Goal: Task Accomplishment & Management: Manage account settings

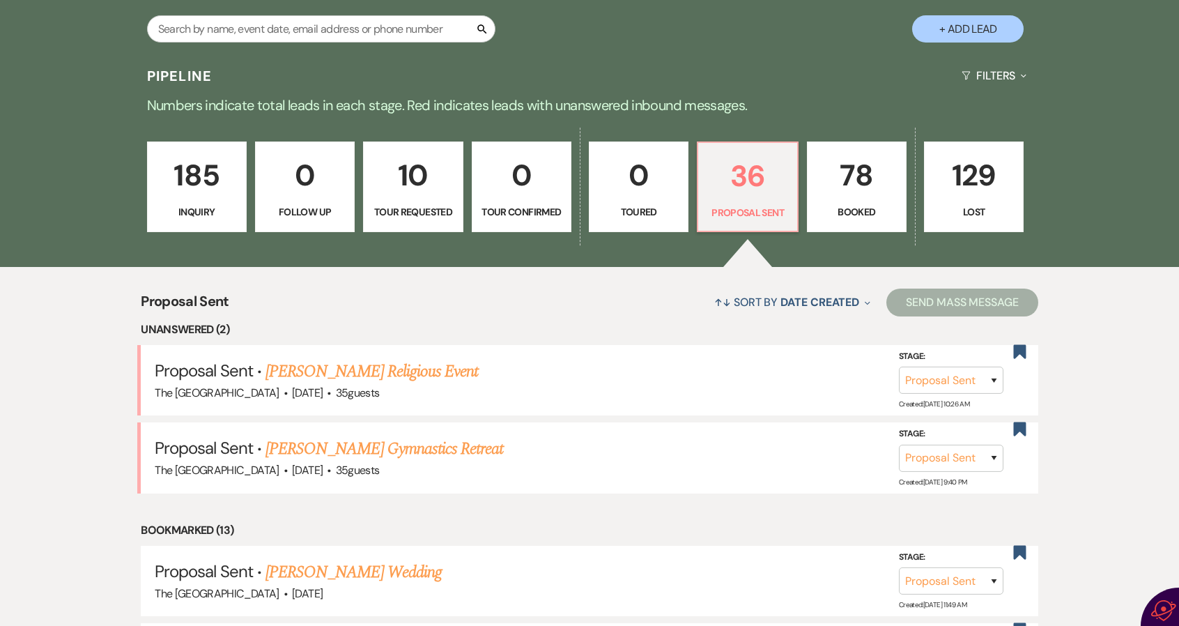
scroll to position [418, 0]
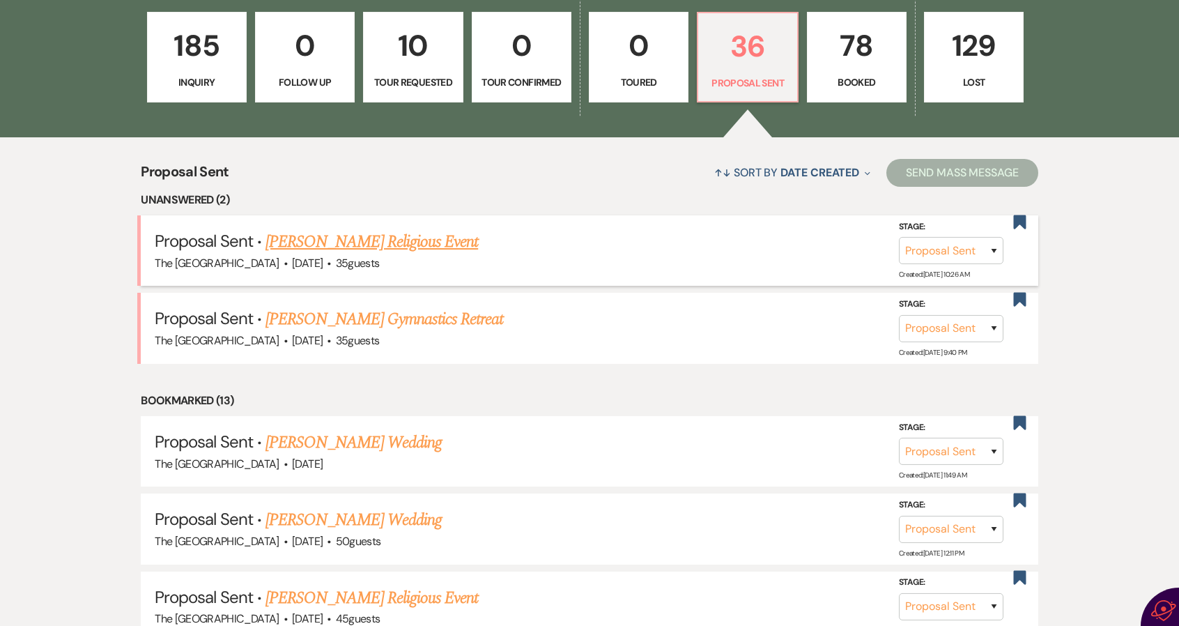
click at [343, 239] on link "[PERSON_NAME] Religious Event" at bounding box center [371, 241] width 212 height 25
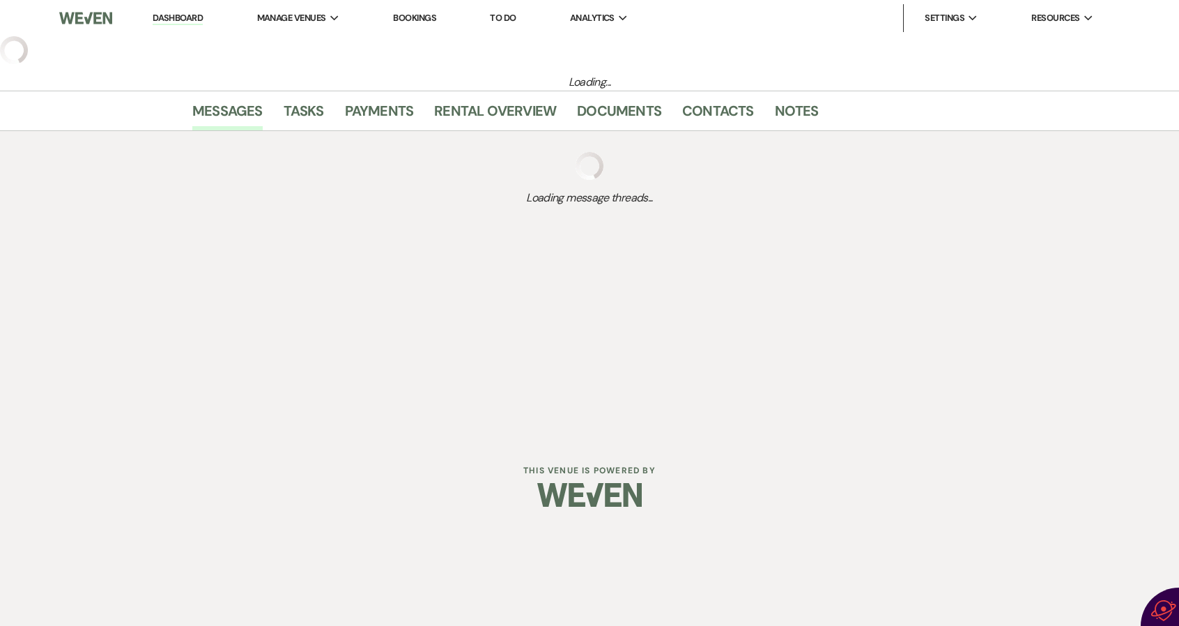
select select "6"
select select "5"
select select "12"
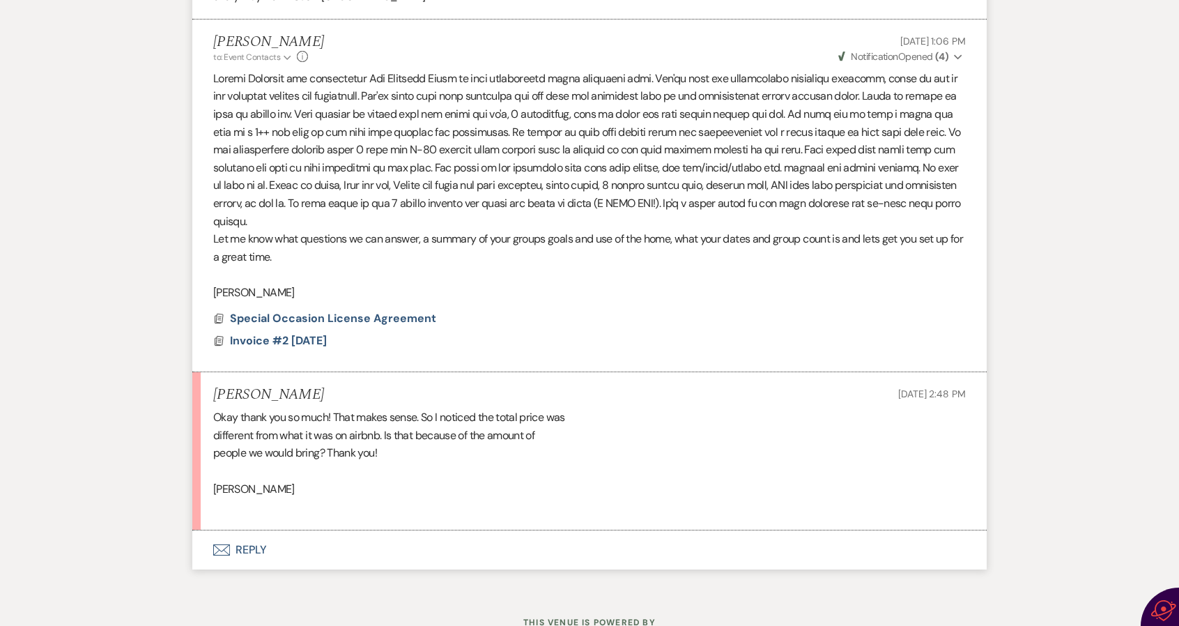
scroll to position [975, 0]
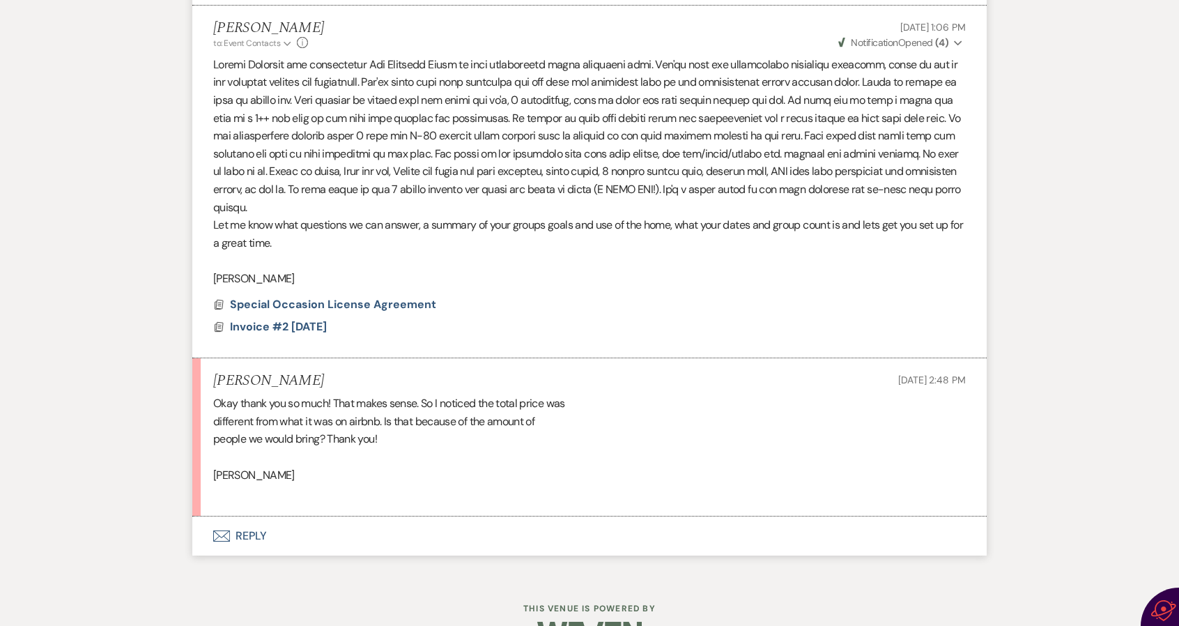
click at [248, 534] on button "Envelope Reply" at bounding box center [589, 535] width 794 height 39
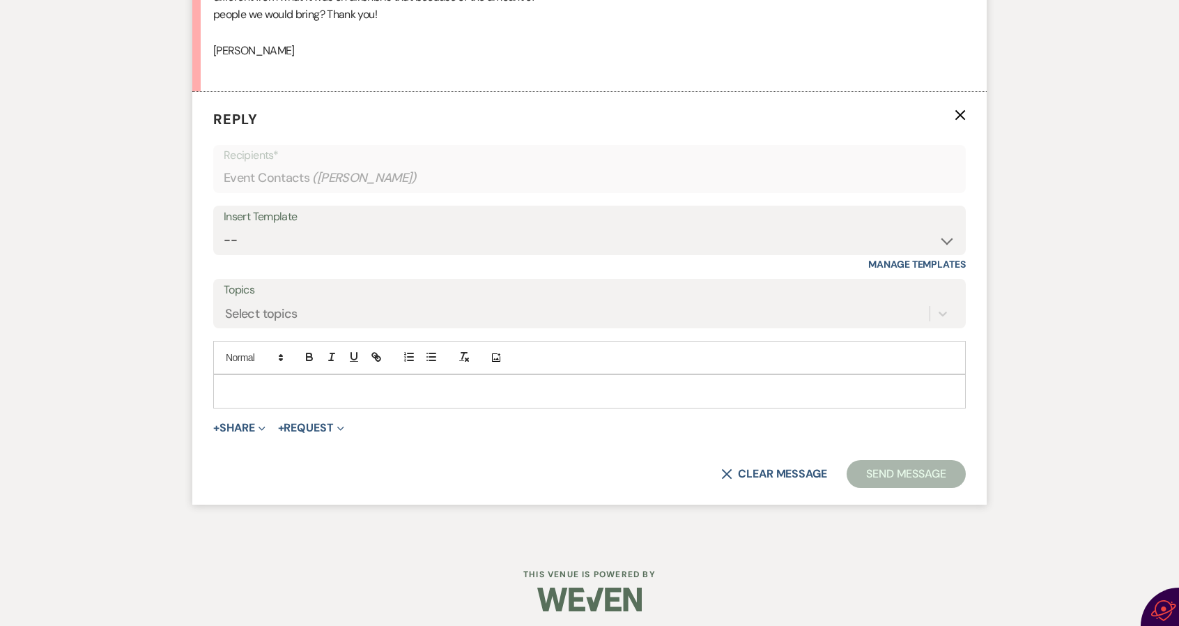
scroll to position [1404, 0]
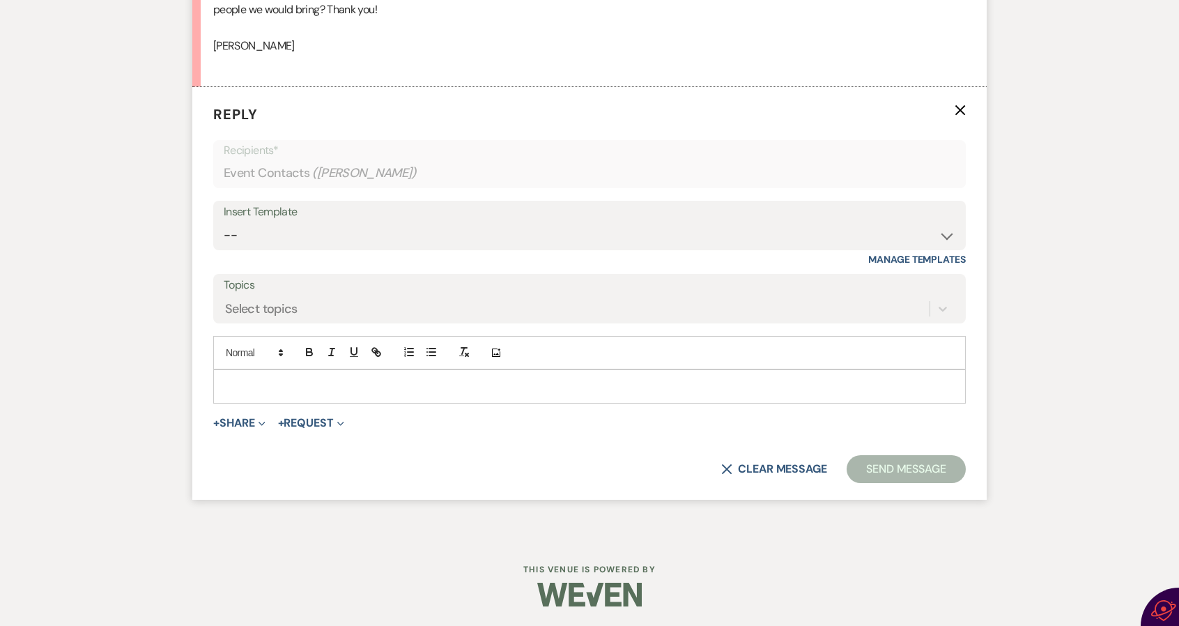
click at [251, 382] on p at bounding box center [589, 385] width 730 height 15
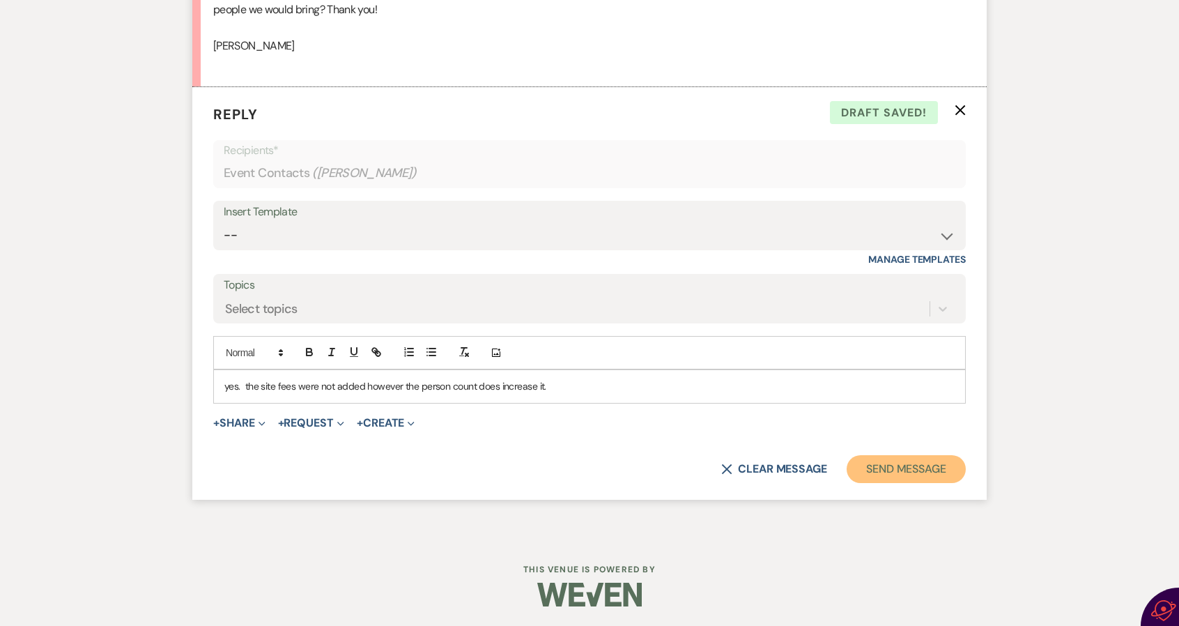
click at [904, 467] on button "Send Message" at bounding box center [905, 469] width 119 height 28
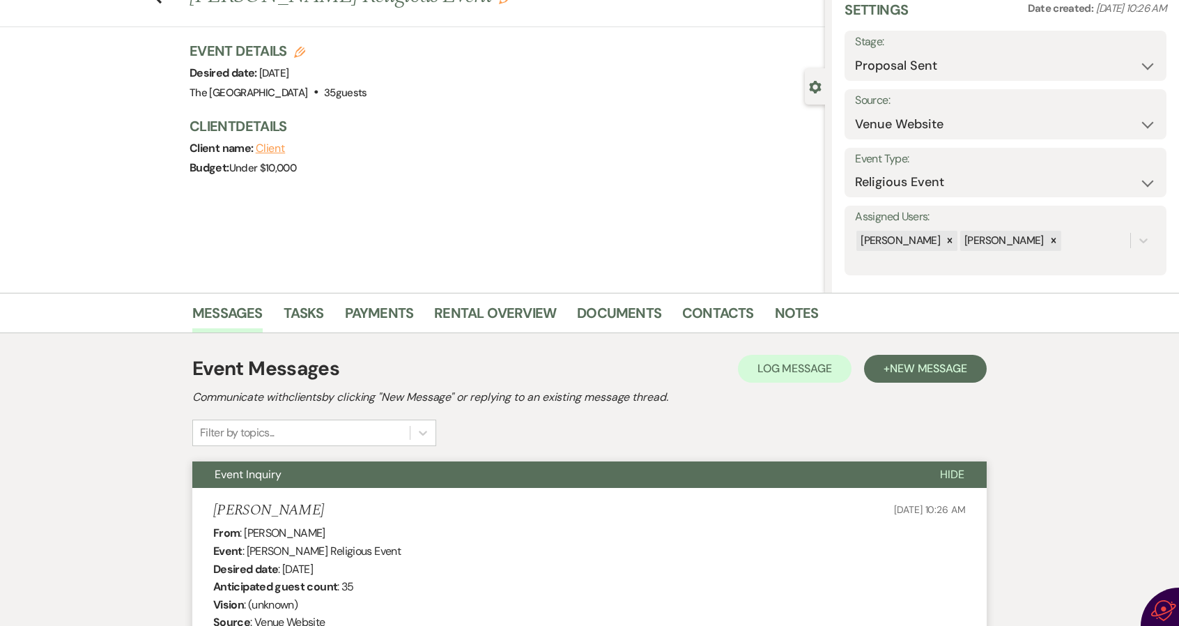
scroll to position [0, 0]
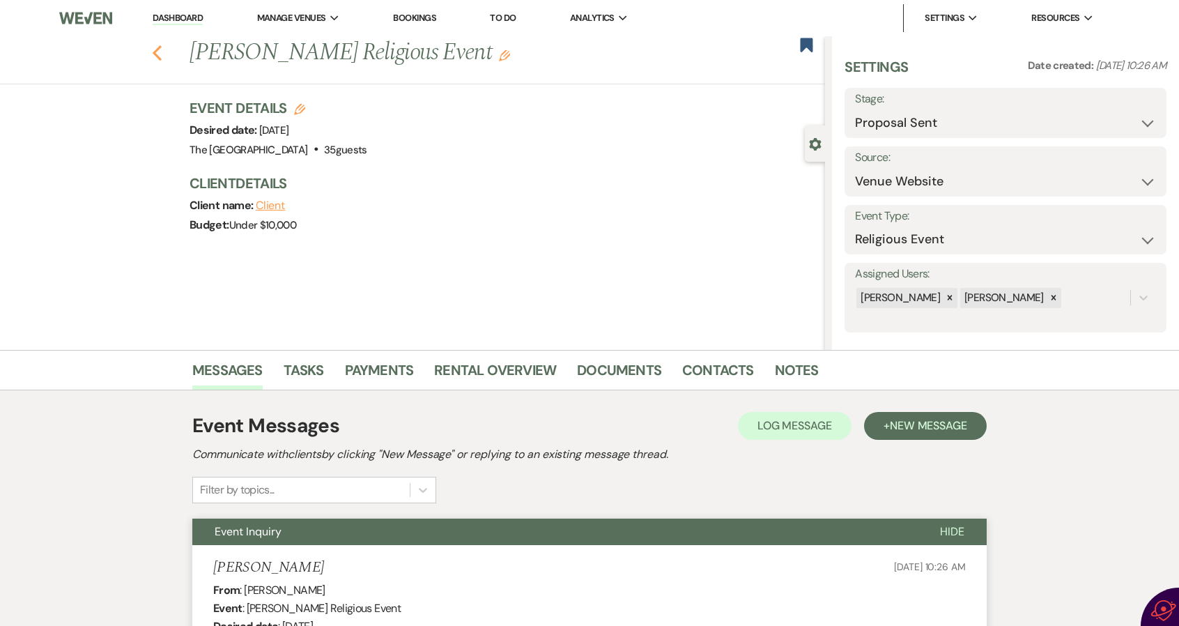
click at [159, 54] on icon "Previous" at bounding box center [157, 53] width 10 height 17
select select "6"
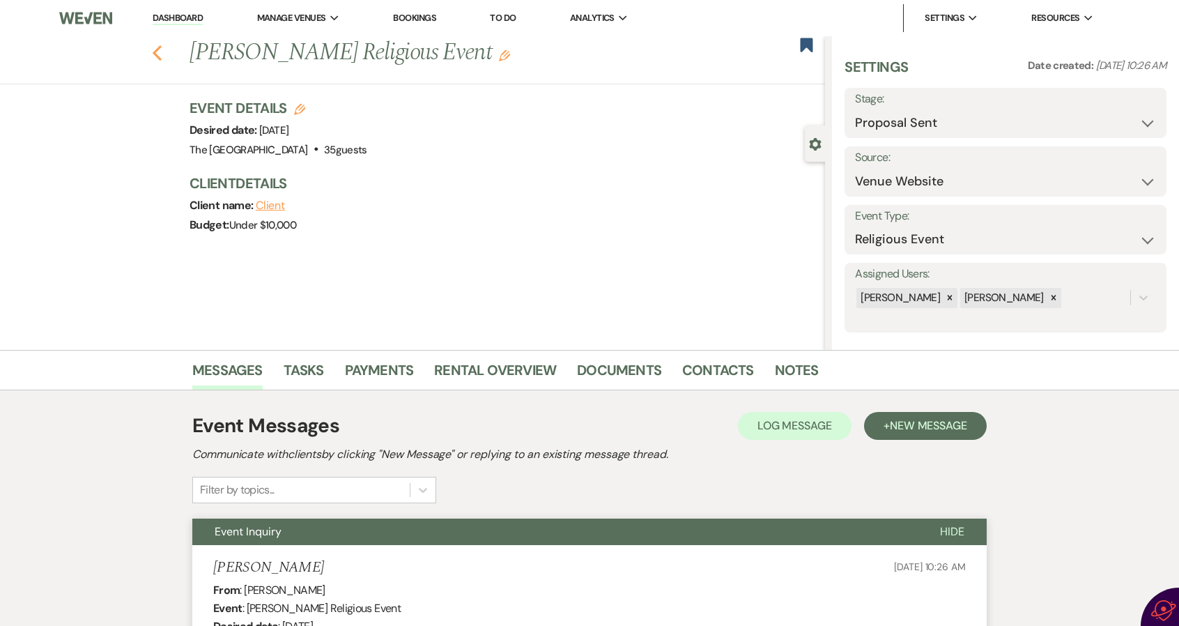
select select "6"
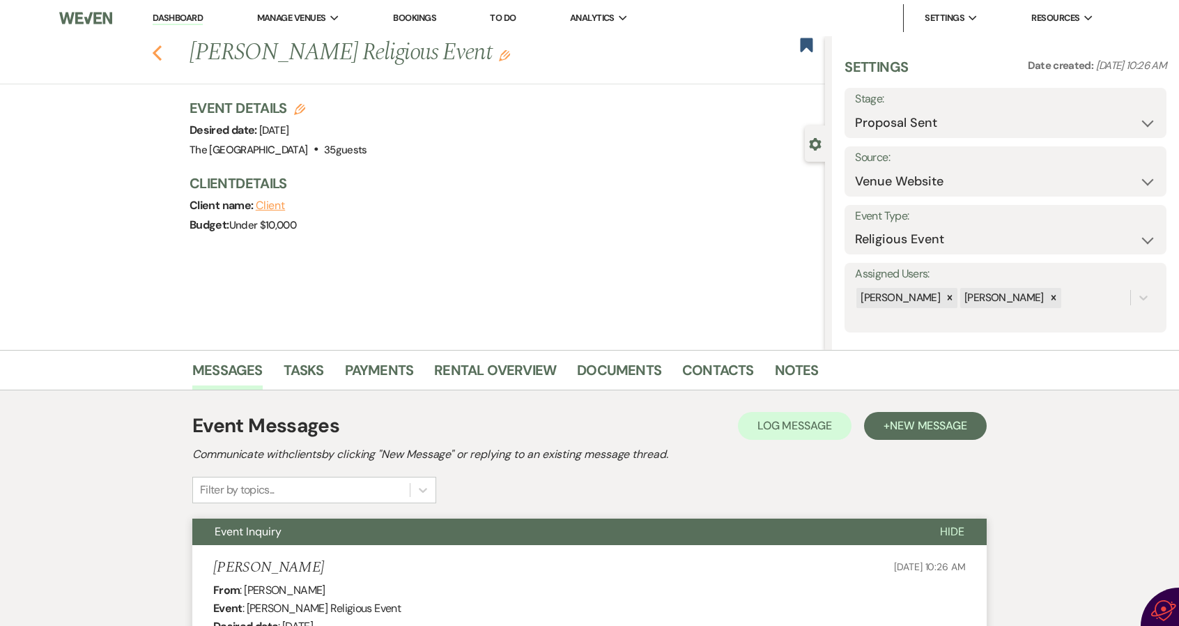
select select "6"
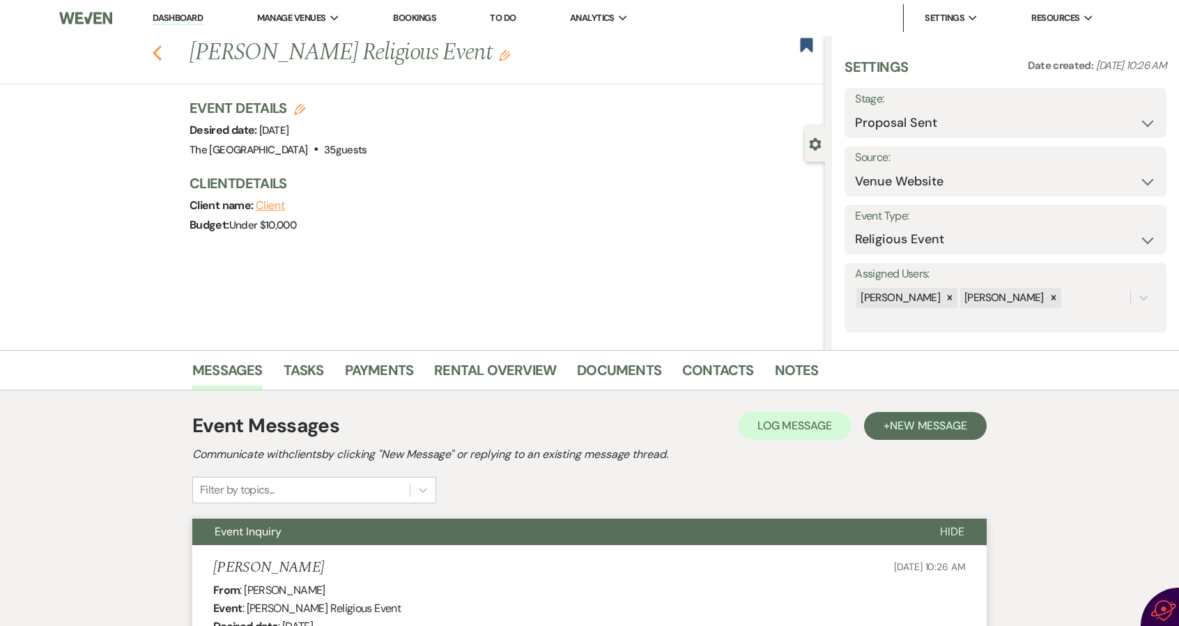
select select "6"
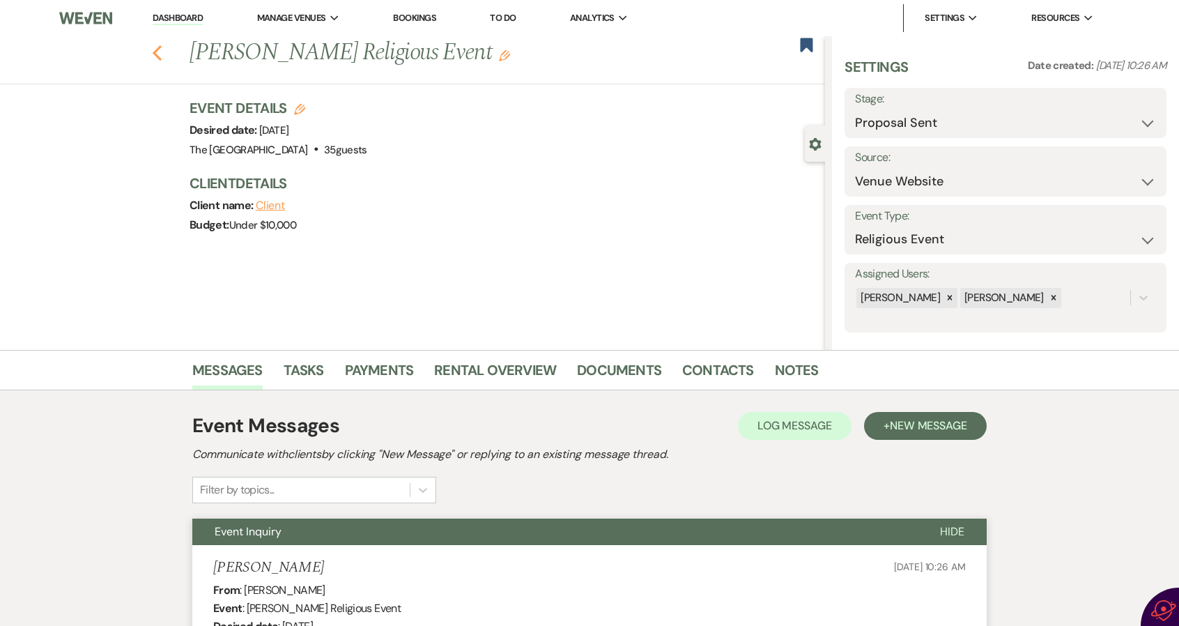
select select "6"
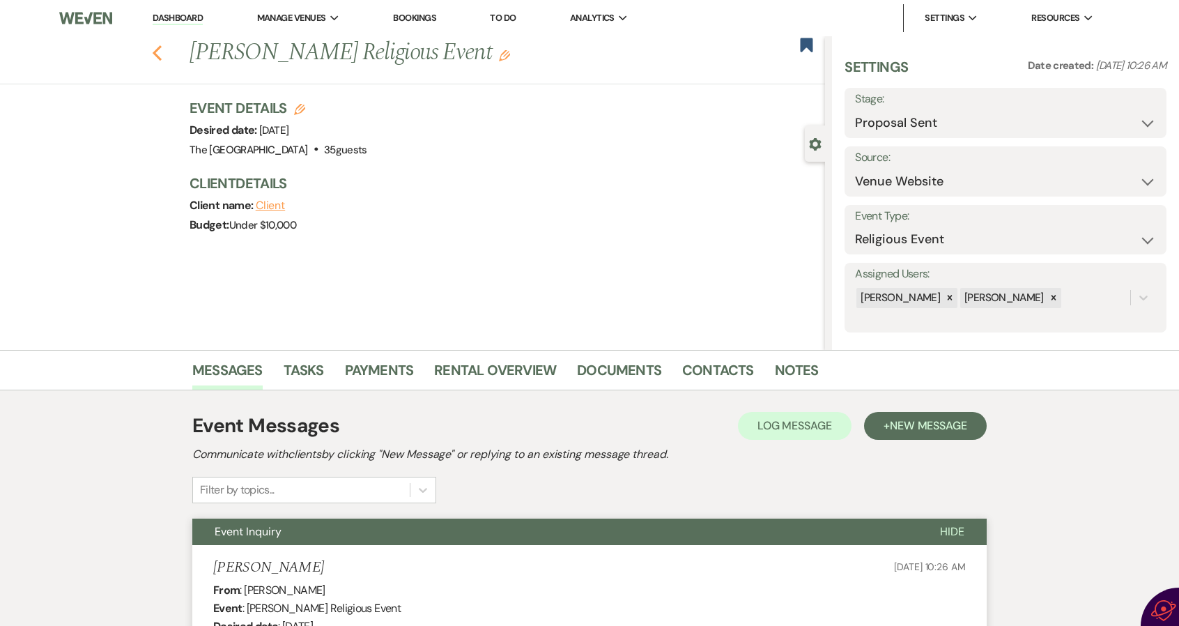
select select "6"
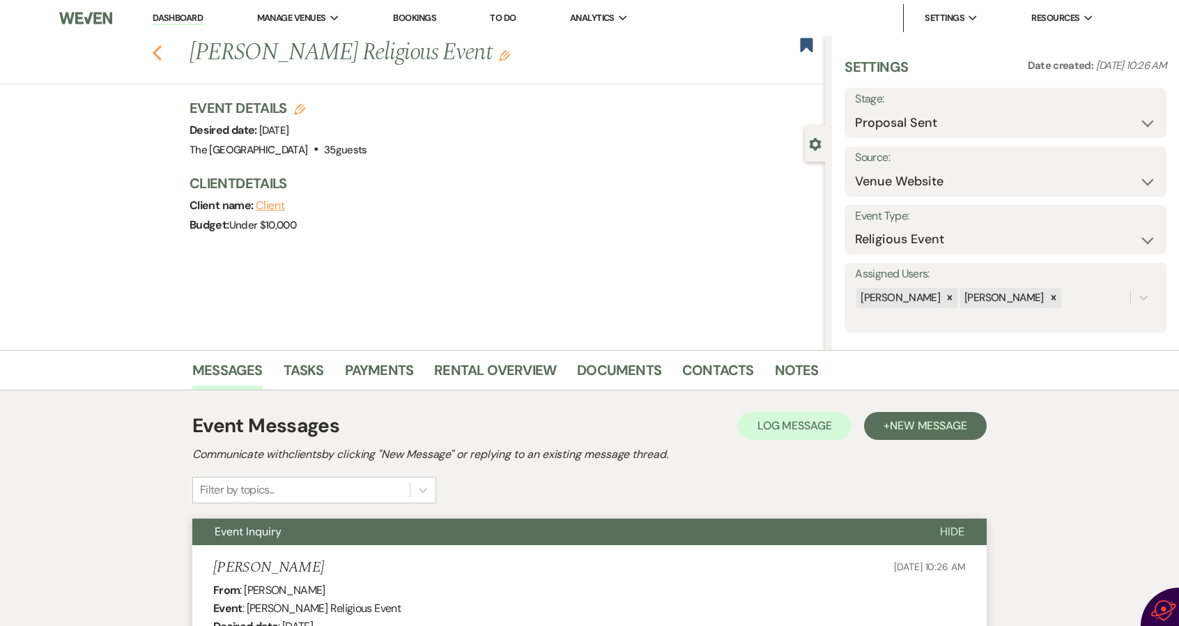
select select "6"
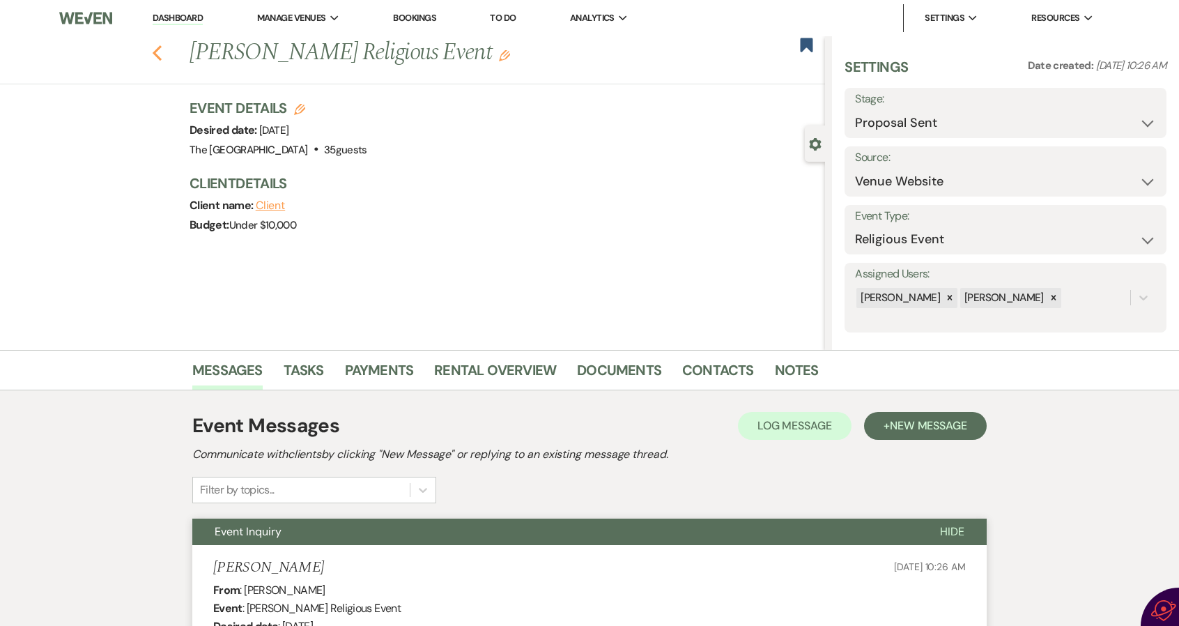
select select "6"
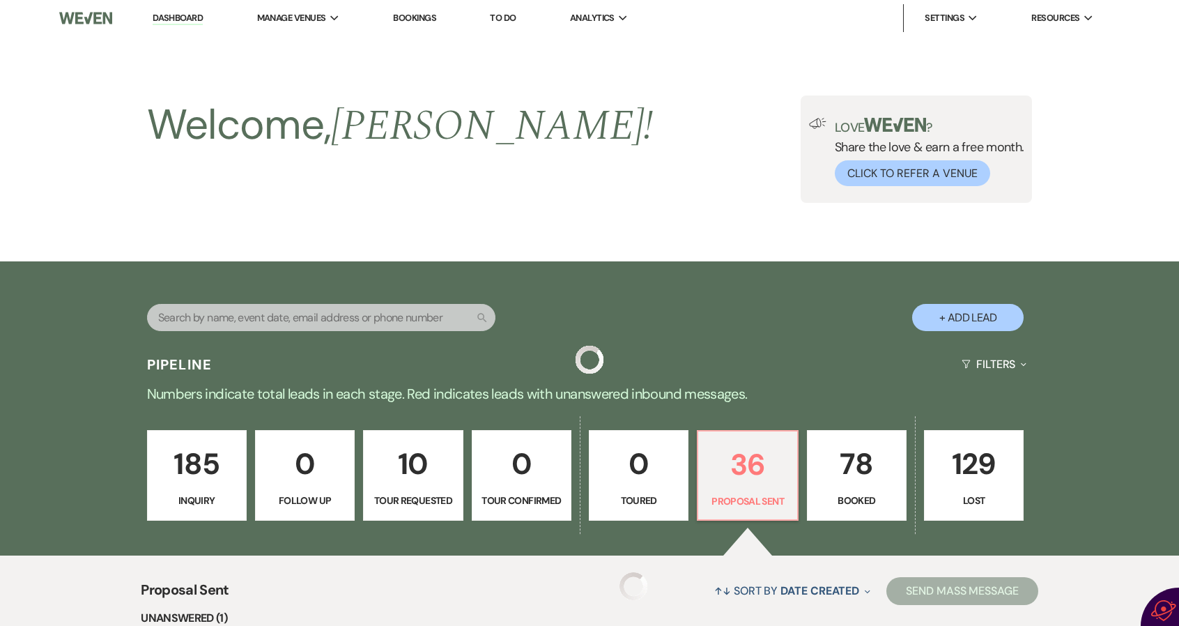
scroll to position [418, 0]
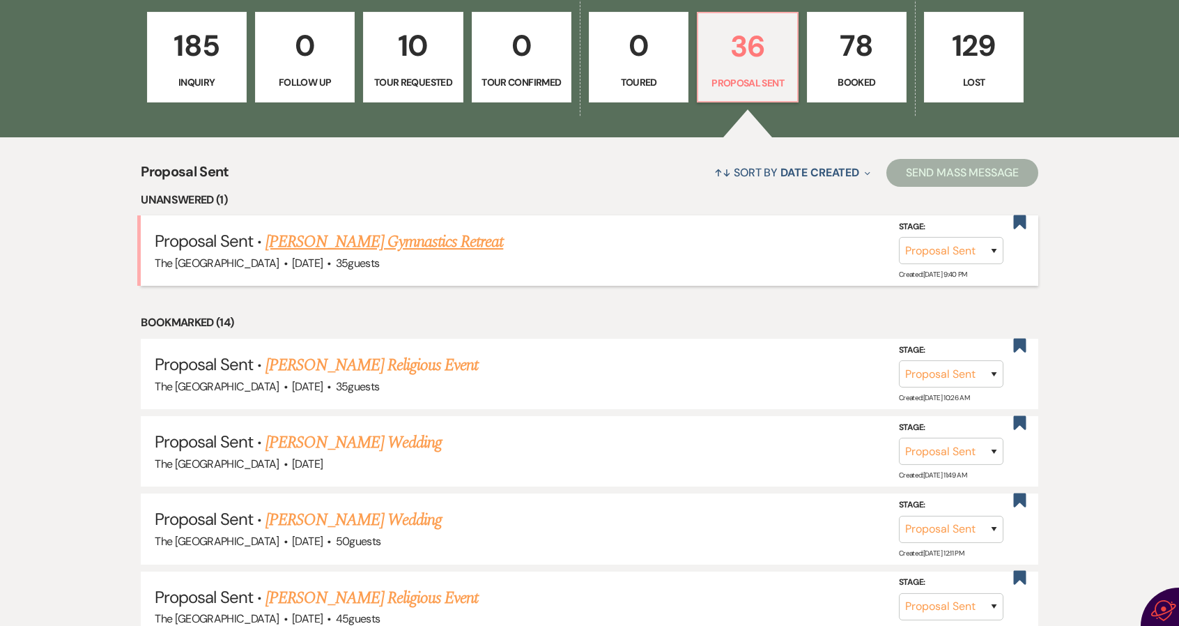
click at [365, 242] on link "[PERSON_NAME] Gymnastics Retreat" at bounding box center [384, 241] width 238 height 25
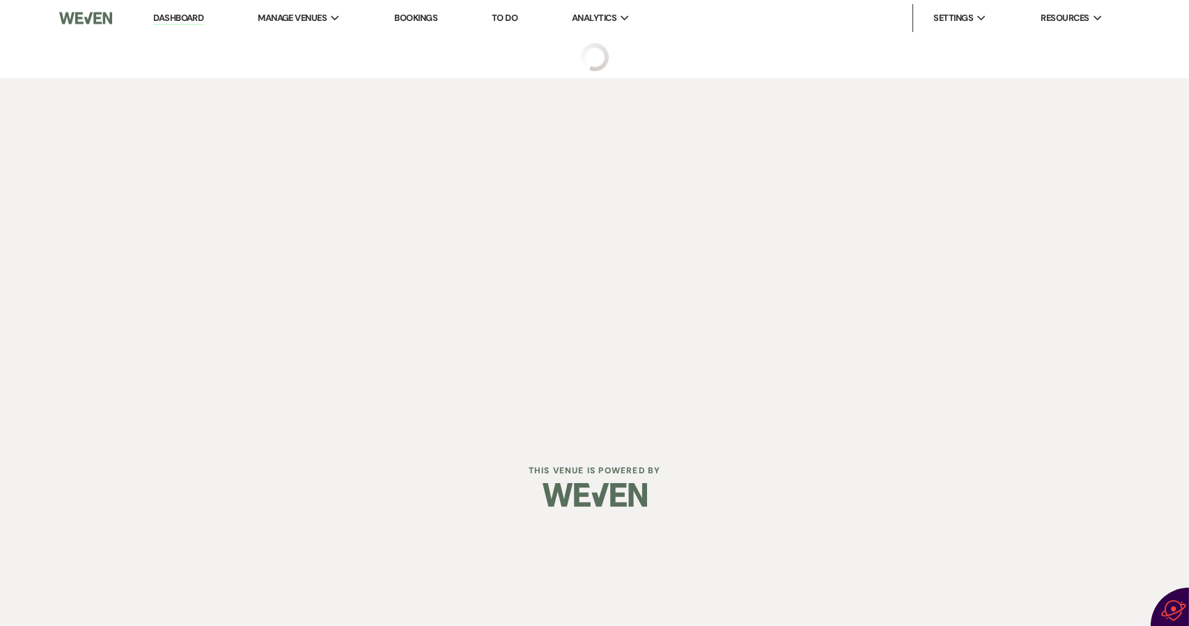
select select "6"
select select "5"
select select "13"
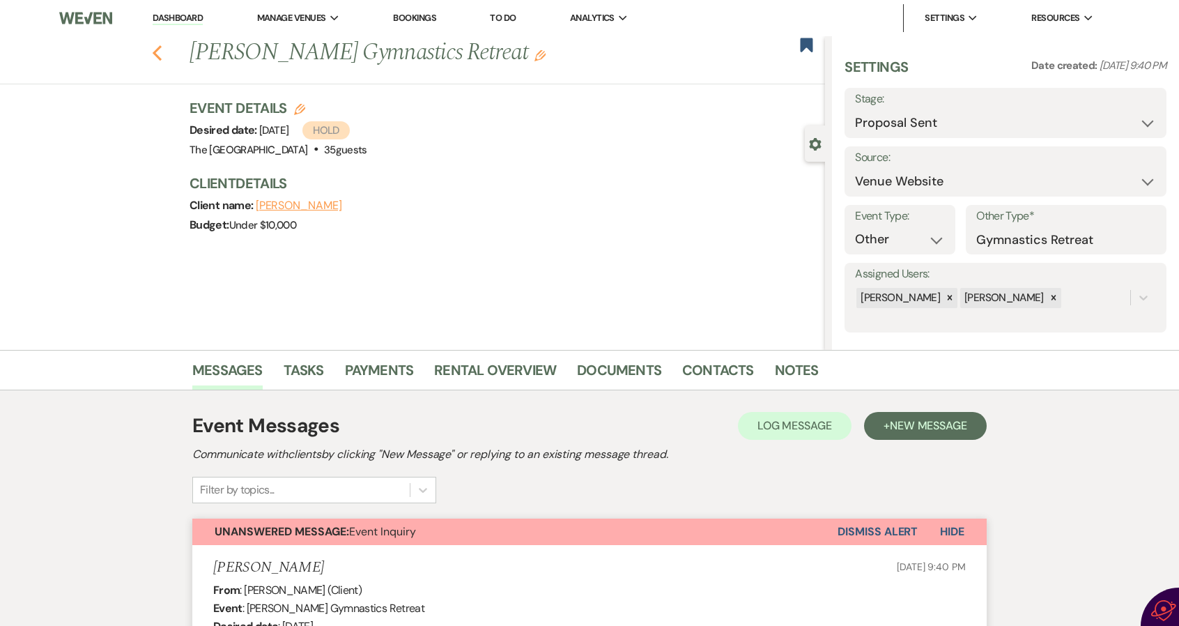
click at [162, 50] on use "button" at bounding box center [157, 52] width 9 height 15
select select "6"
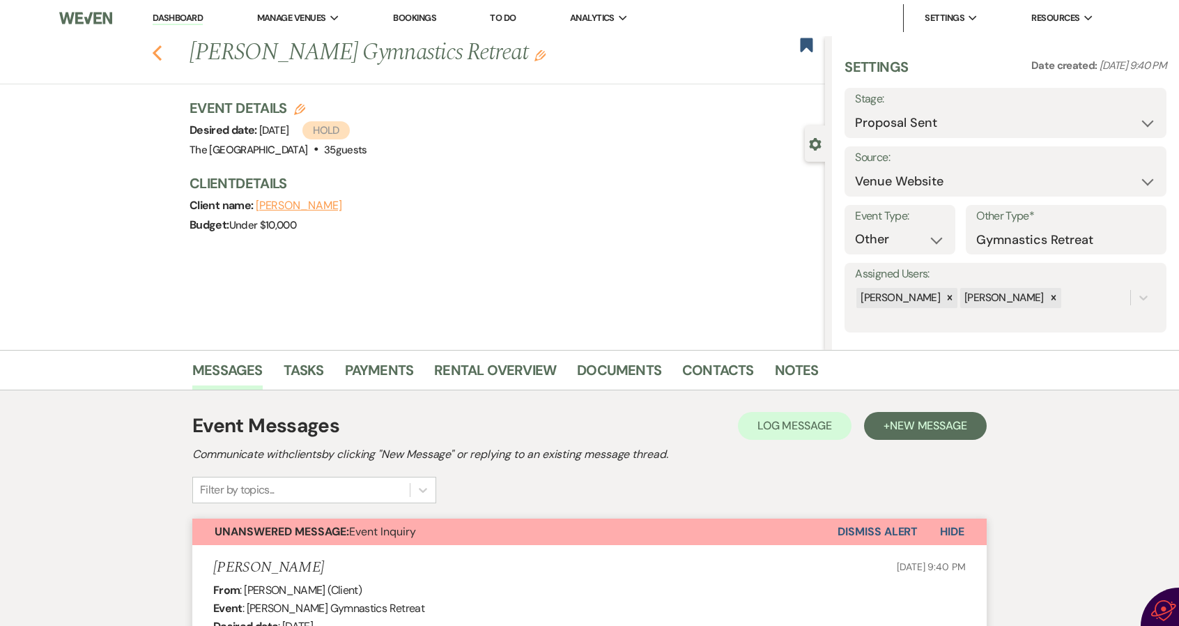
select select "6"
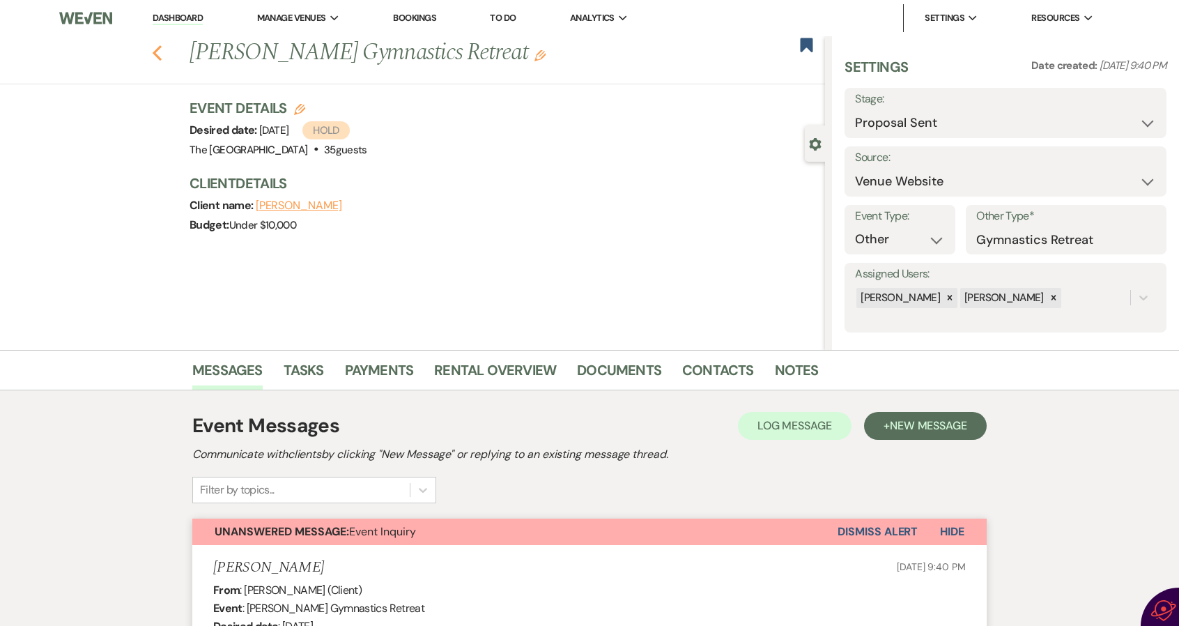
select select "6"
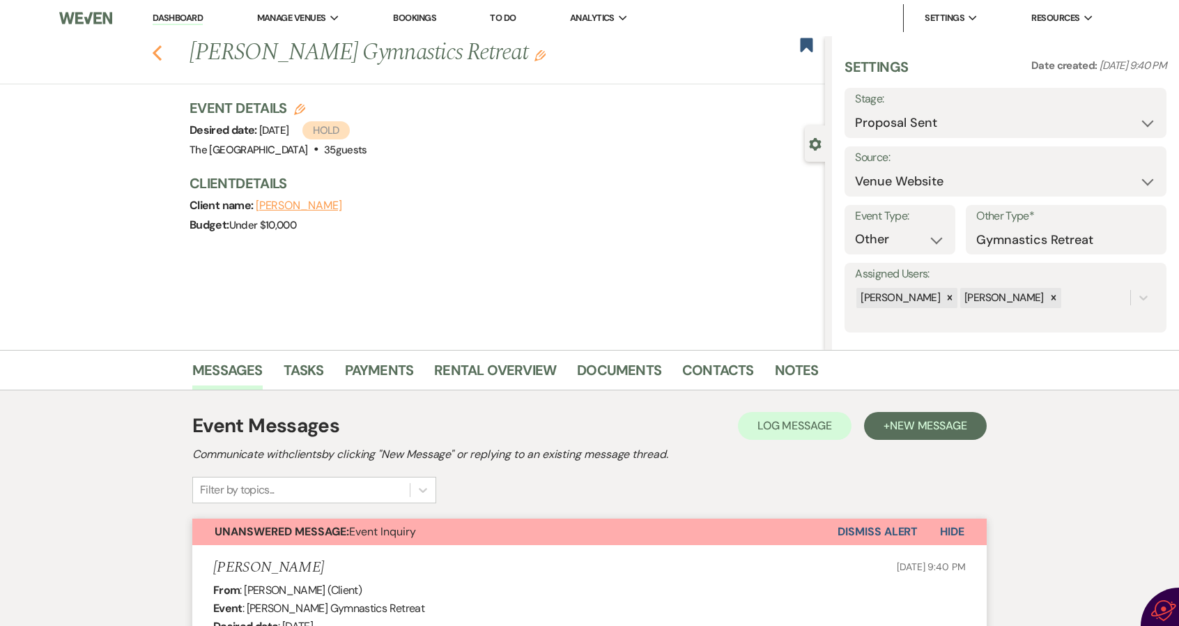
select select "6"
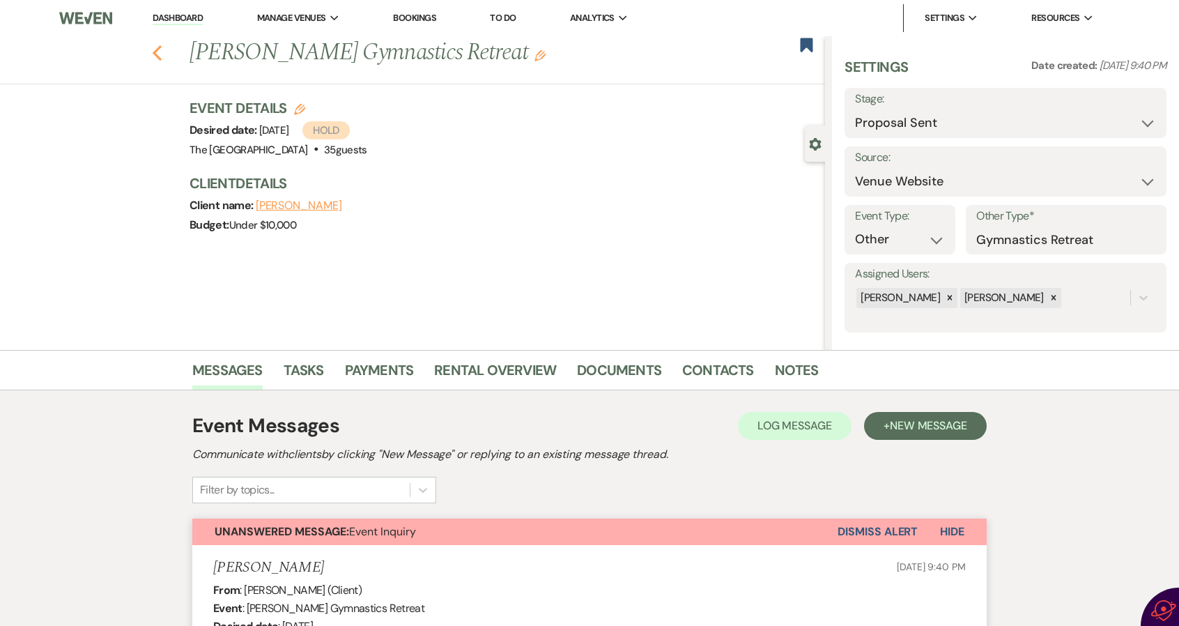
select select "6"
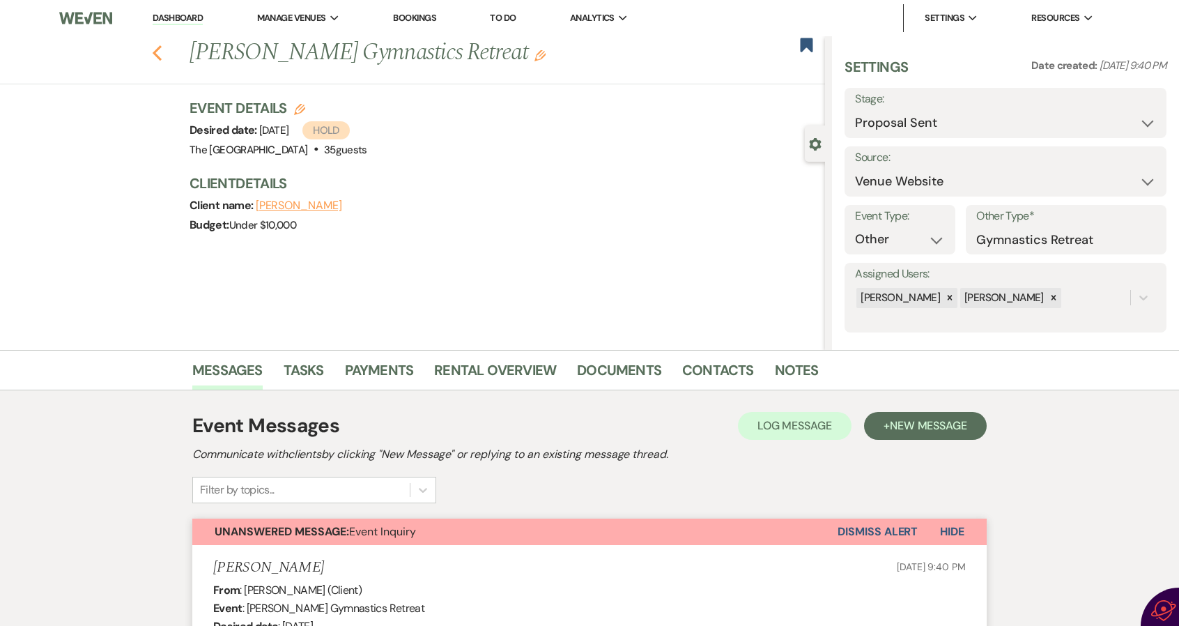
select select "6"
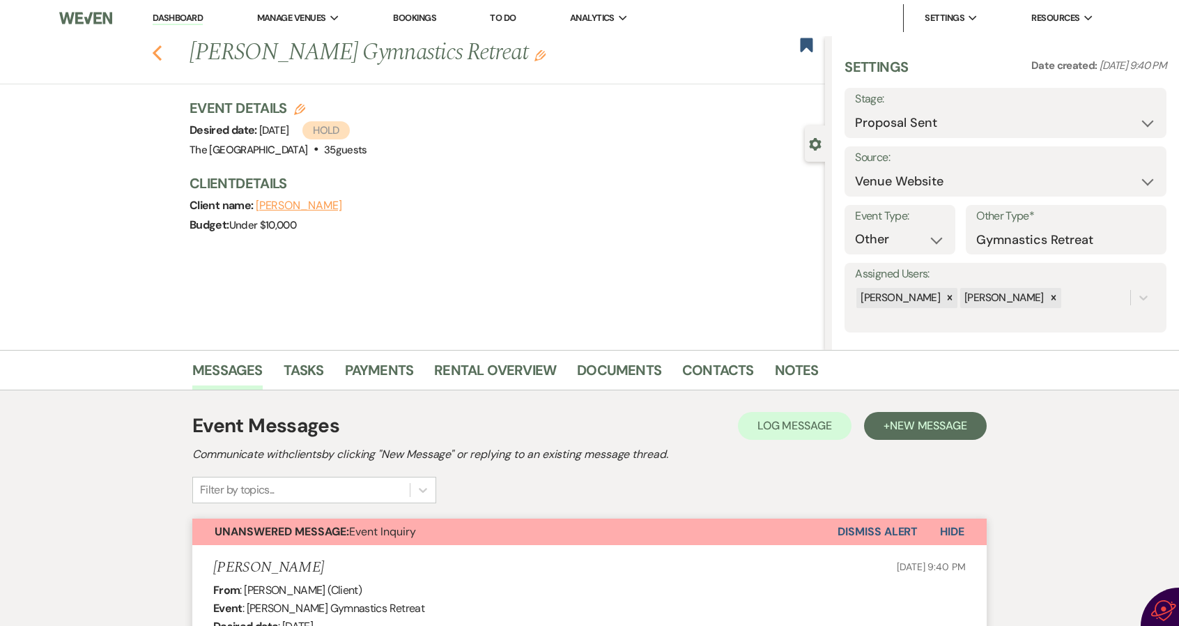
select select "6"
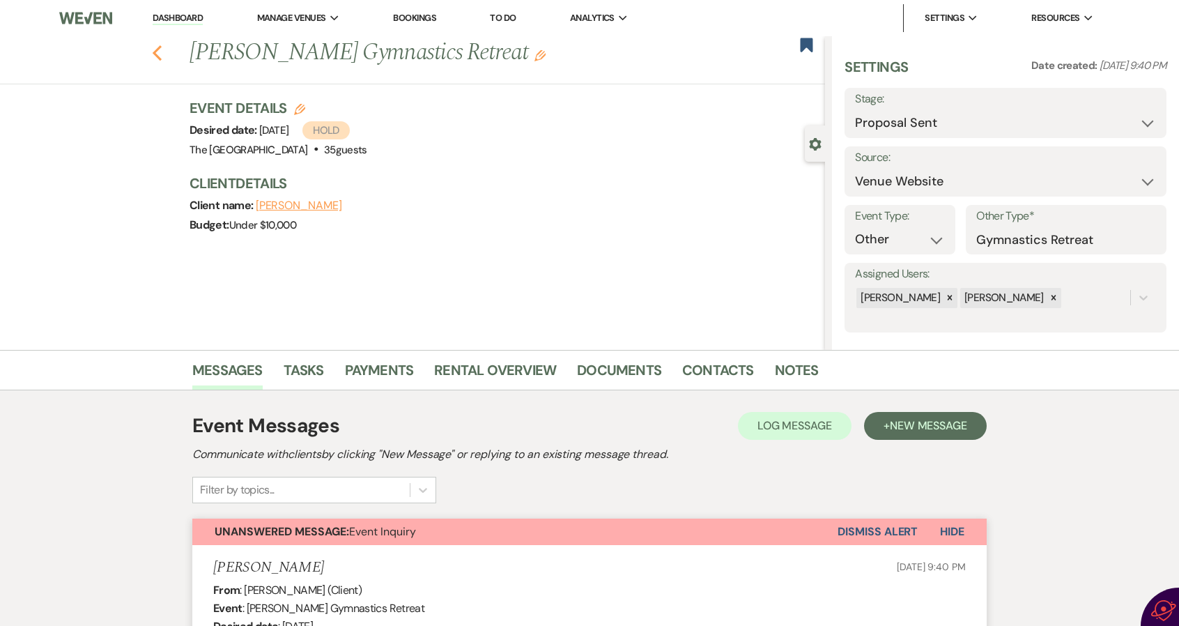
select select "6"
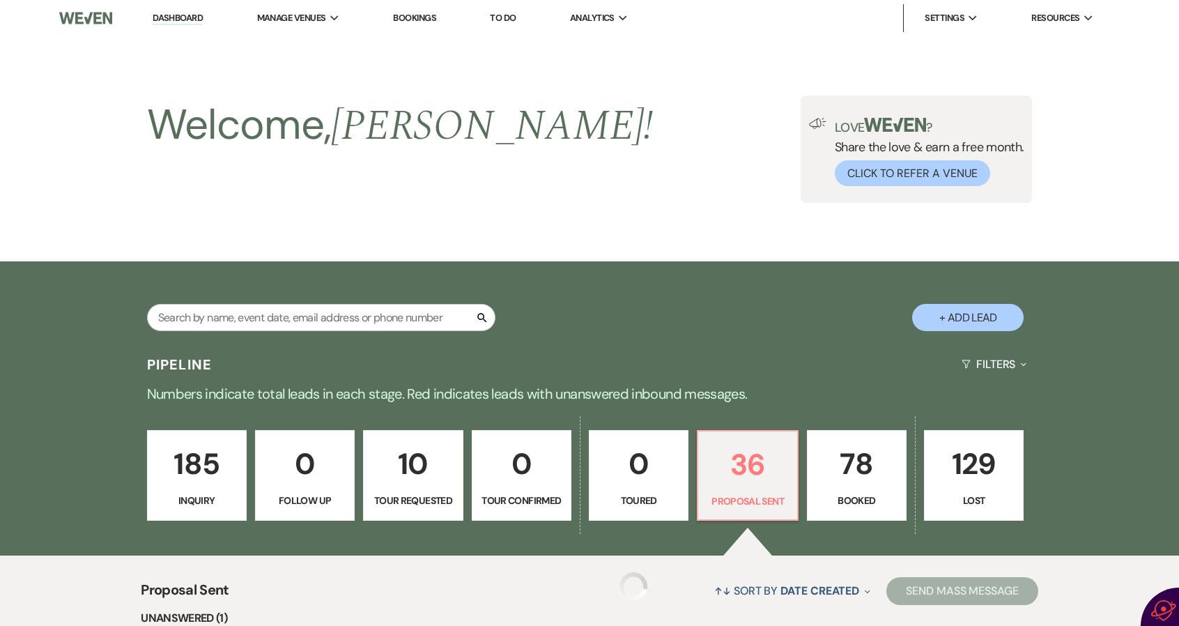
scroll to position [418, 0]
